Goal: Task Accomplishment & Management: Use online tool/utility

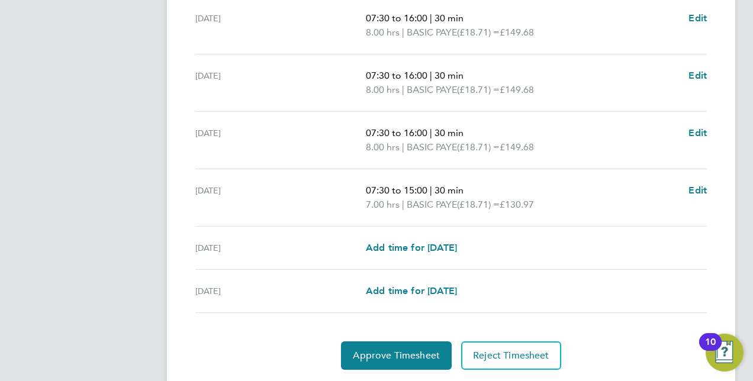
scroll to position [414, 0]
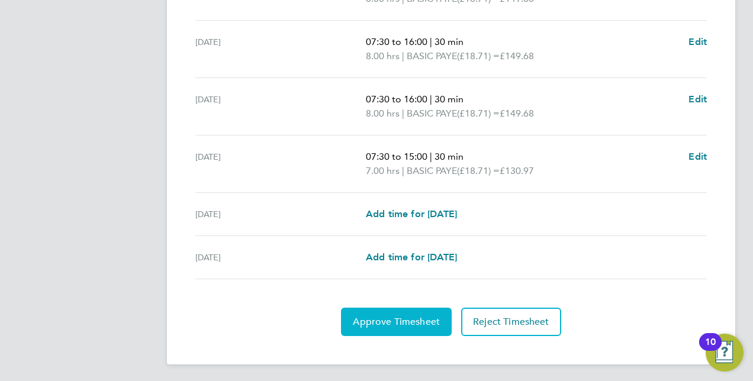
click at [400, 322] on span "Approve Timesheet" at bounding box center [396, 322] width 87 height 12
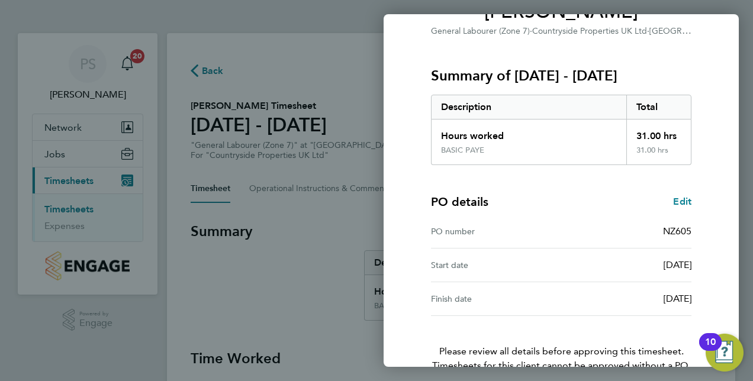
scroll to position [185, 0]
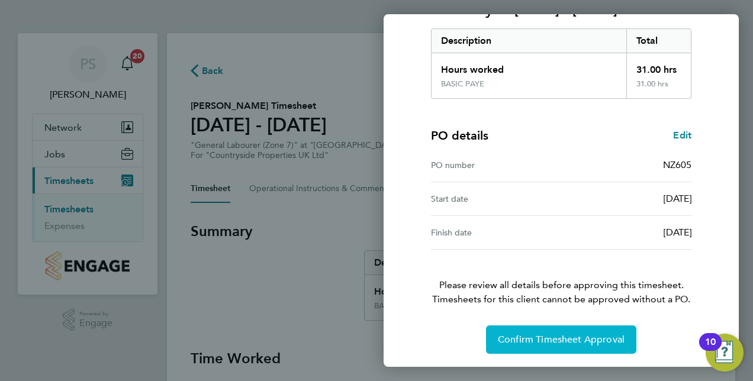
click at [532, 339] on span "Confirm Timesheet Approval" at bounding box center [561, 340] width 127 height 12
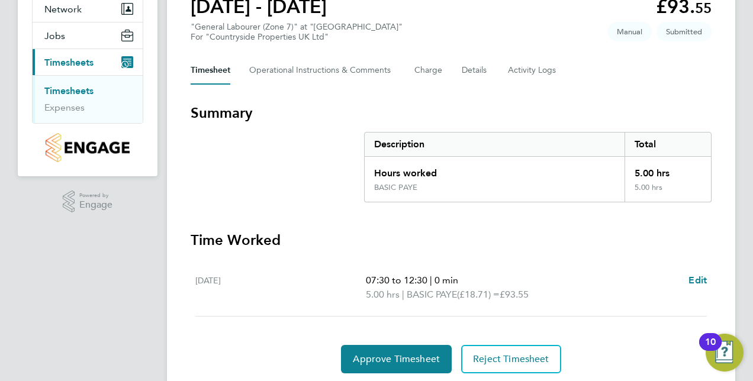
scroll to position [157, 0]
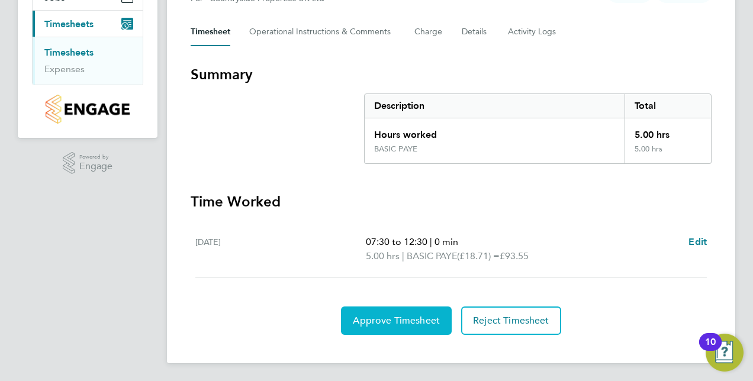
click at [393, 320] on span "Approve Timesheet" at bounding box center [396, 321] width 87 height 12
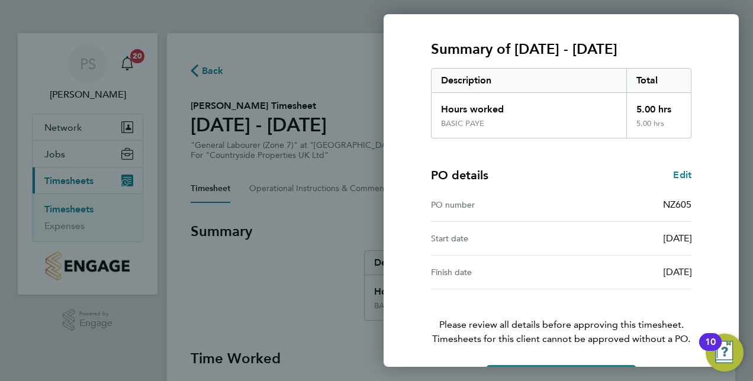
scroll to position [178, 0]
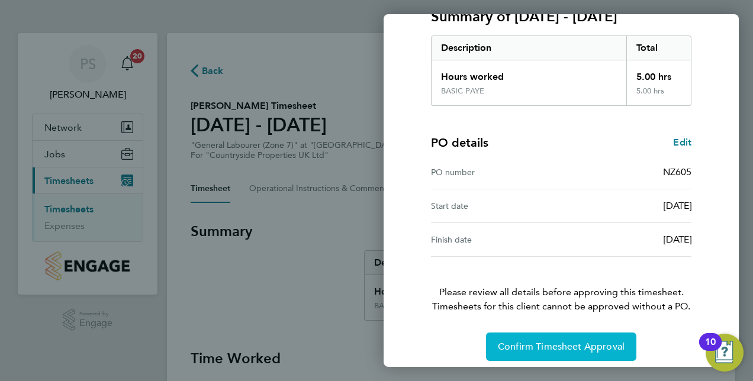
click at [556, 339] on button "Confirm Timesheet Approval" at bounding box center [561, 347] width 150 height 28
